Goal: Navigation & Orientation: Go to known website

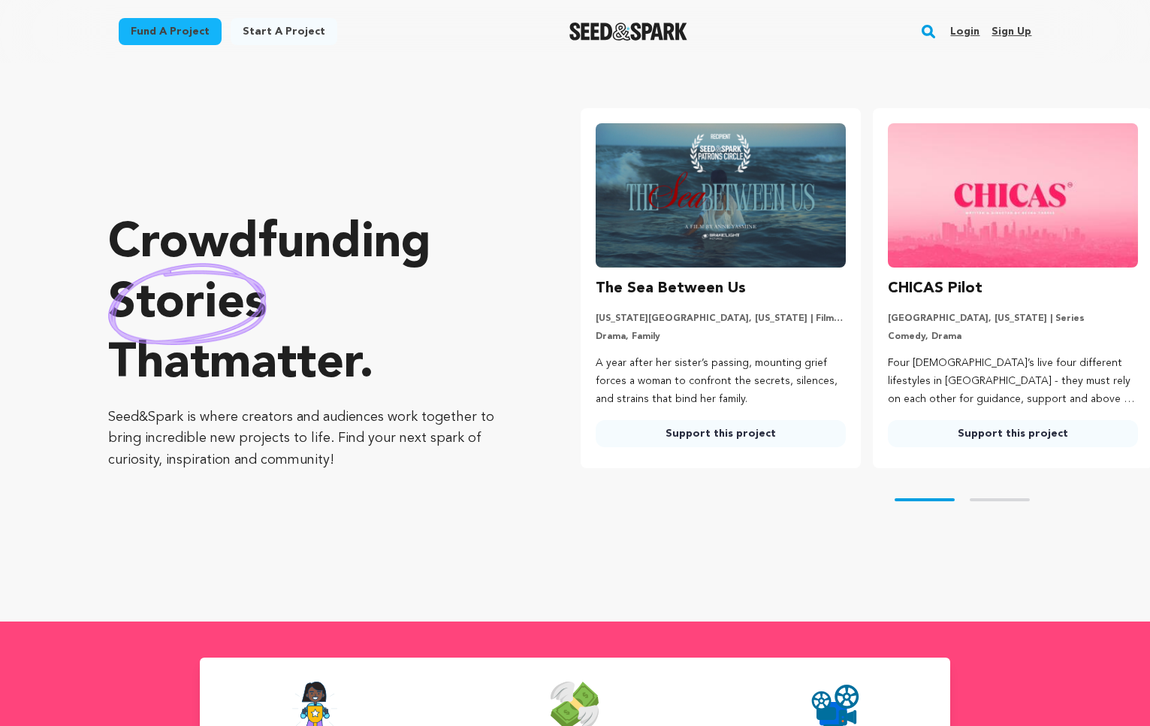
drag, startPoint x: 965, startPoint y: 26, endPoint x: 966, endPoint y: 37, distance: 11.4
click at [965, 26] on link "Login" at bounding box center [965, 32] width 29 height 24
